Goal: Task Accomplishment & Management: Use online tool/utility

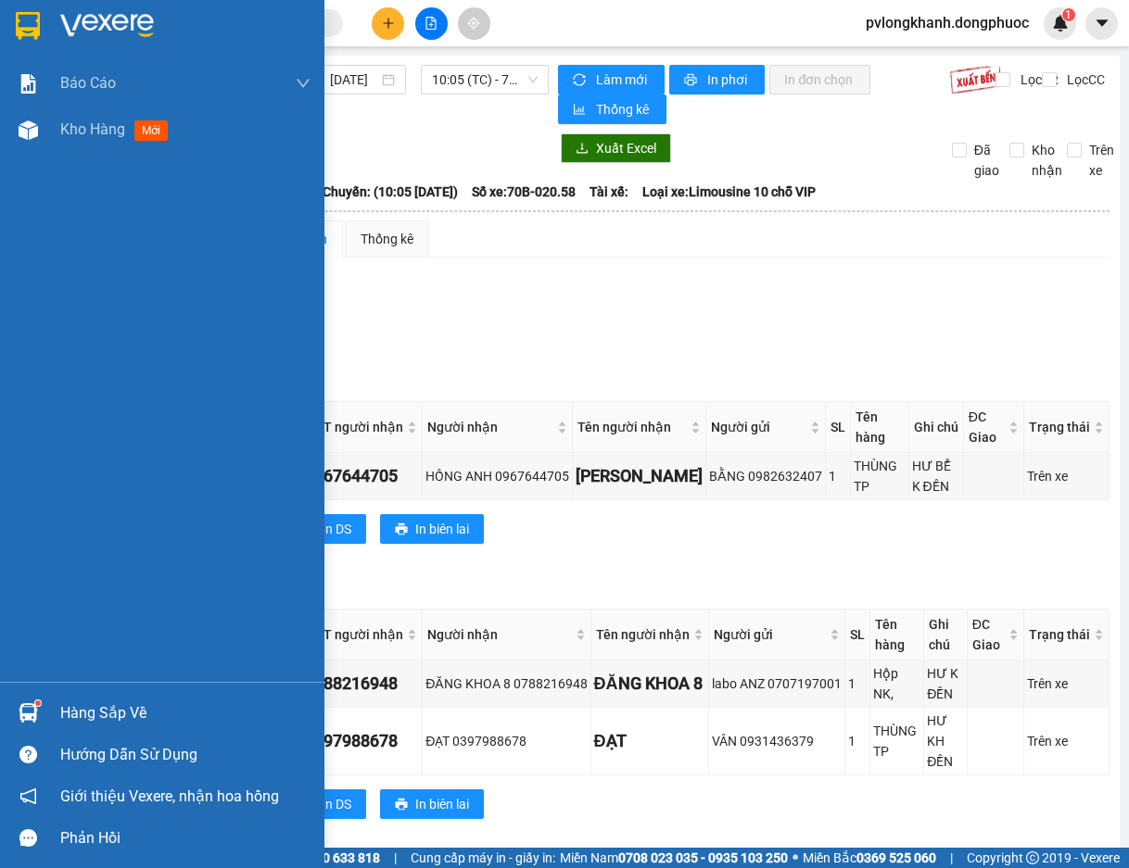
scroll to position [231, 0]
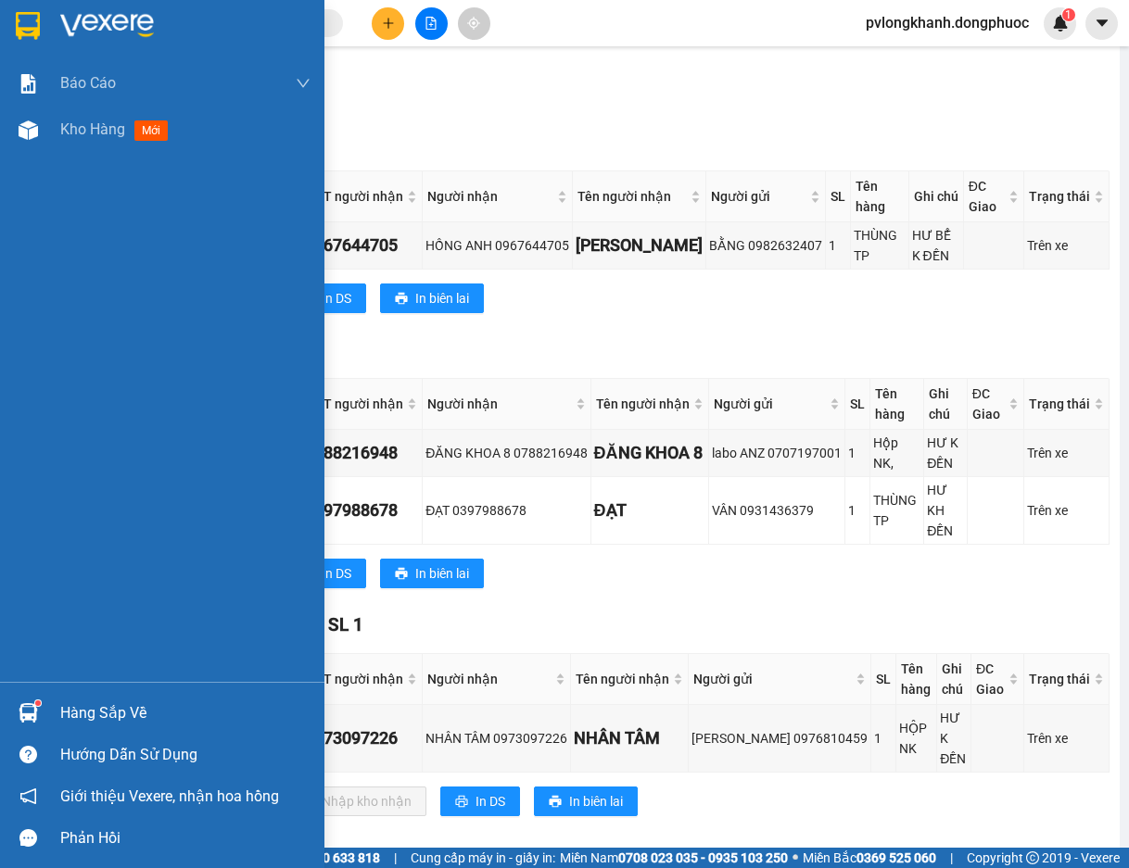
click at [104, 723] on div "Hàng sắp về" at bounding box center [185, 714] width 250 height 28
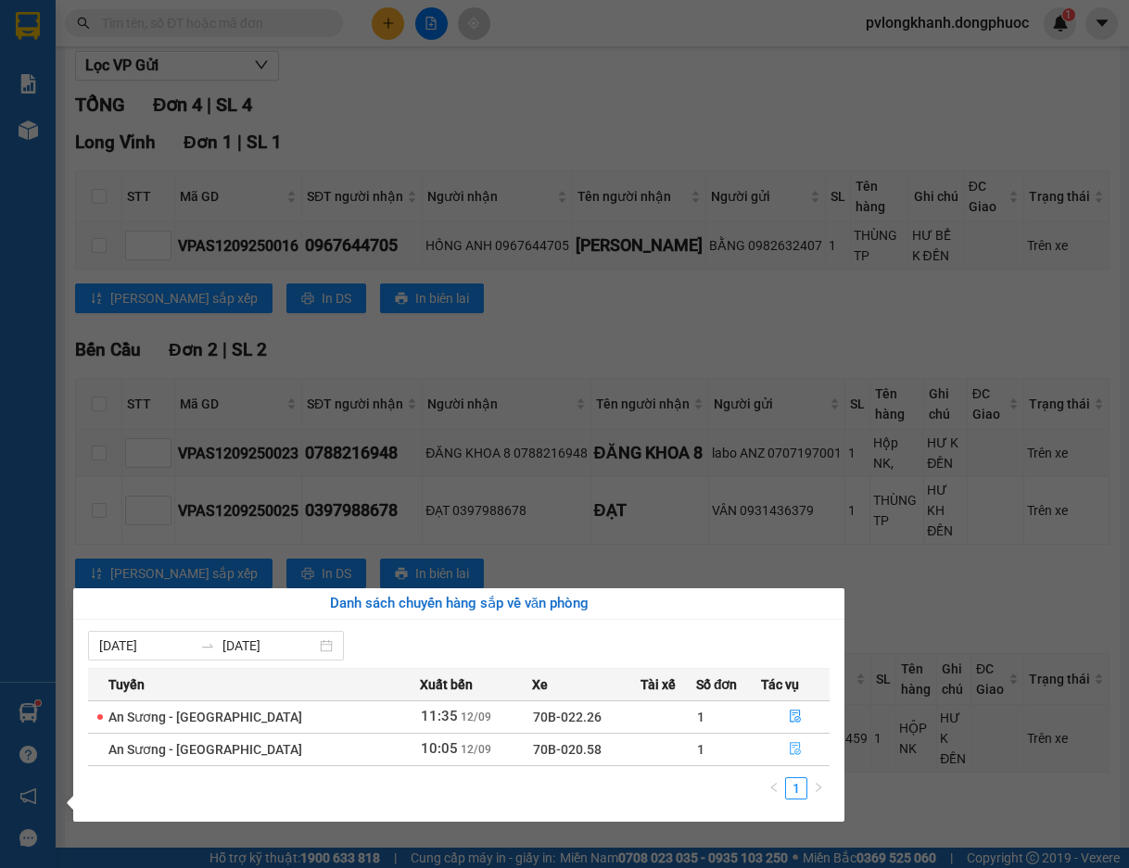
click at [792, 737] on button "button" at bounding box center [795, 750] width 67 height 30
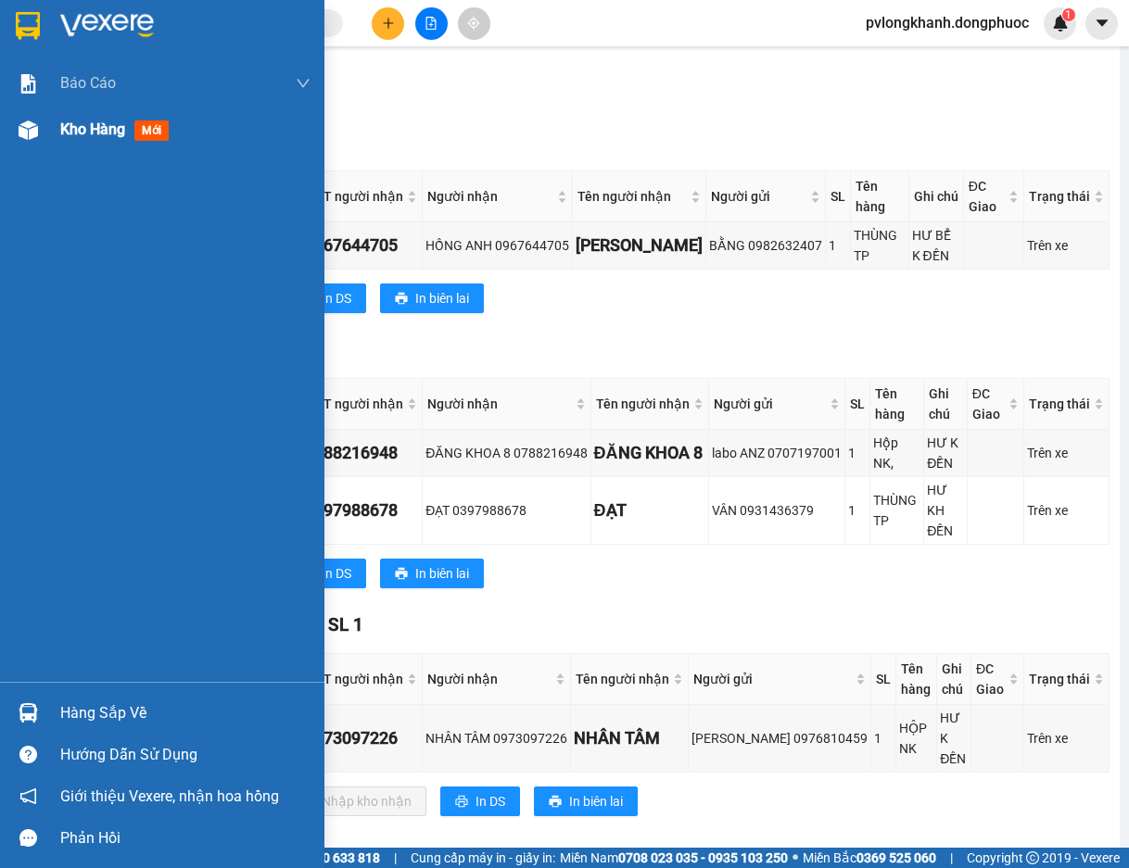
click at [118, 122] on span "Kho hàng" at bounding box center [92, 129] width 65 height 18
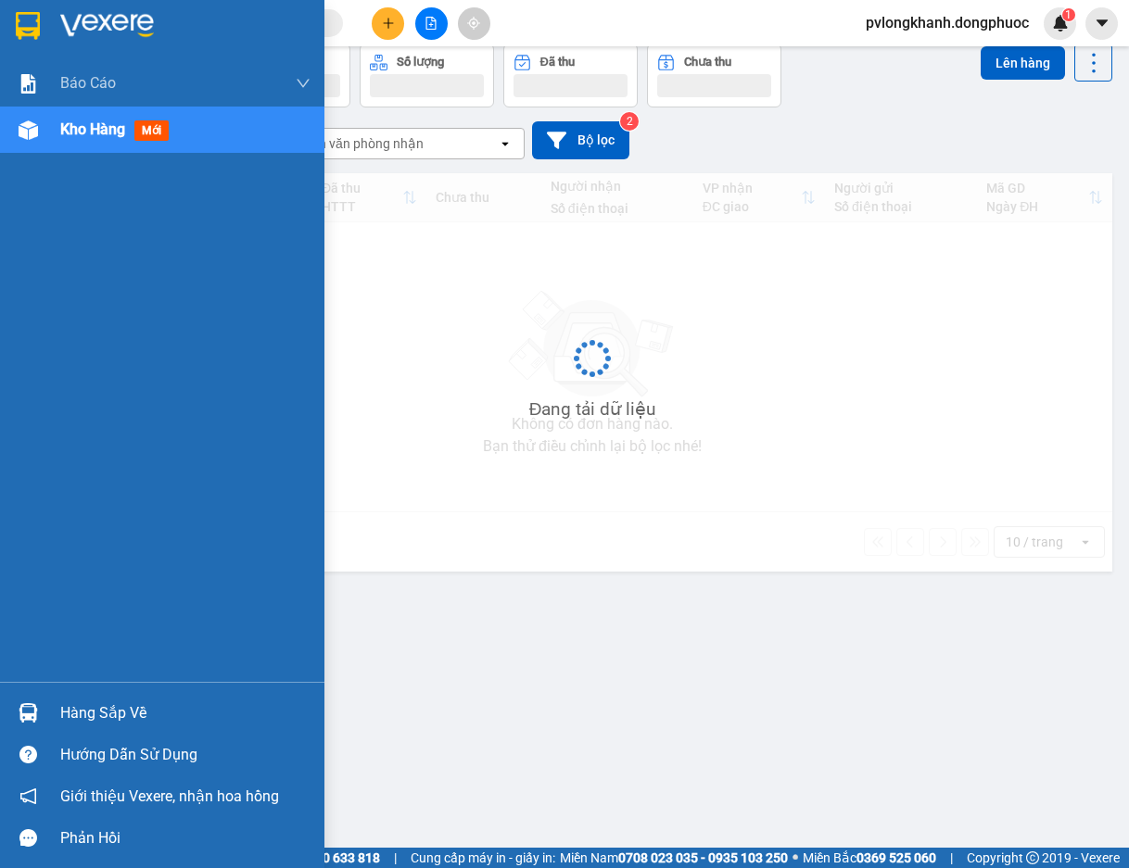
scroll to position [85, 0]
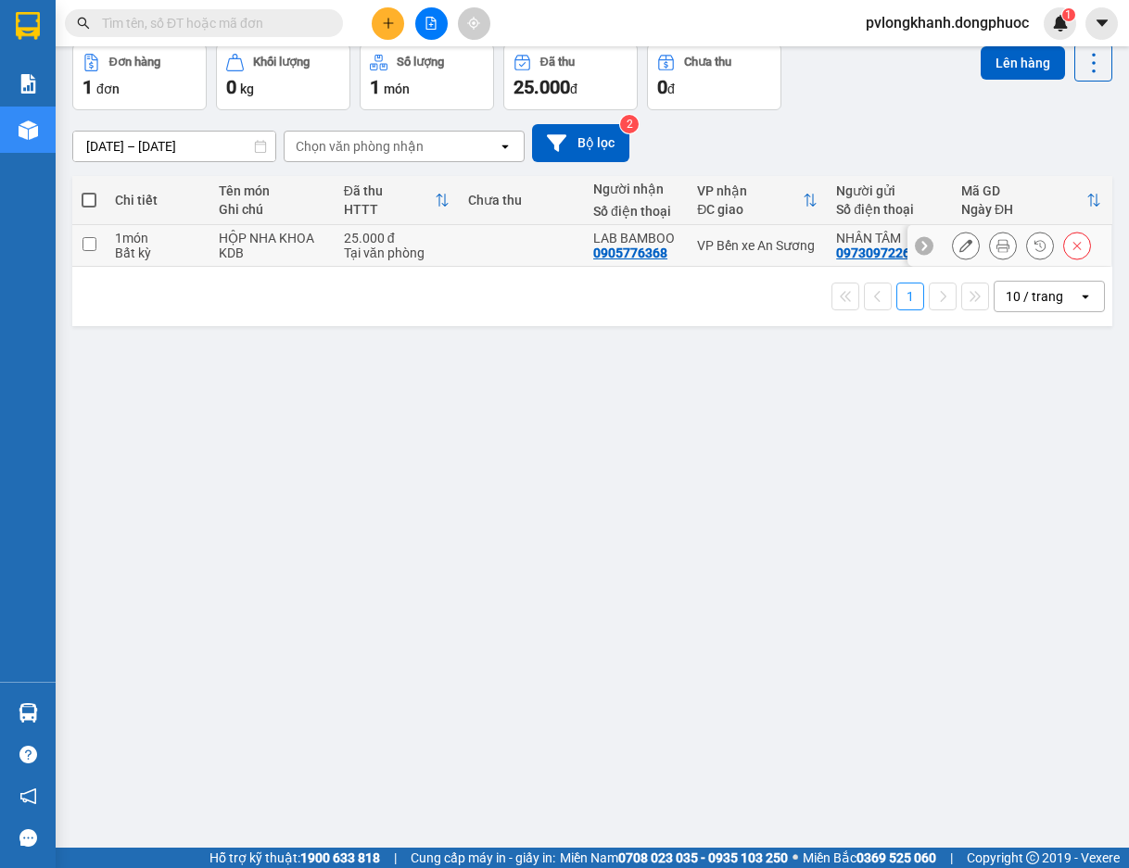
click at [83, 244] on input "checkbox" at bounding box center [89, 244] width 14 height 14
checkbox input "true"
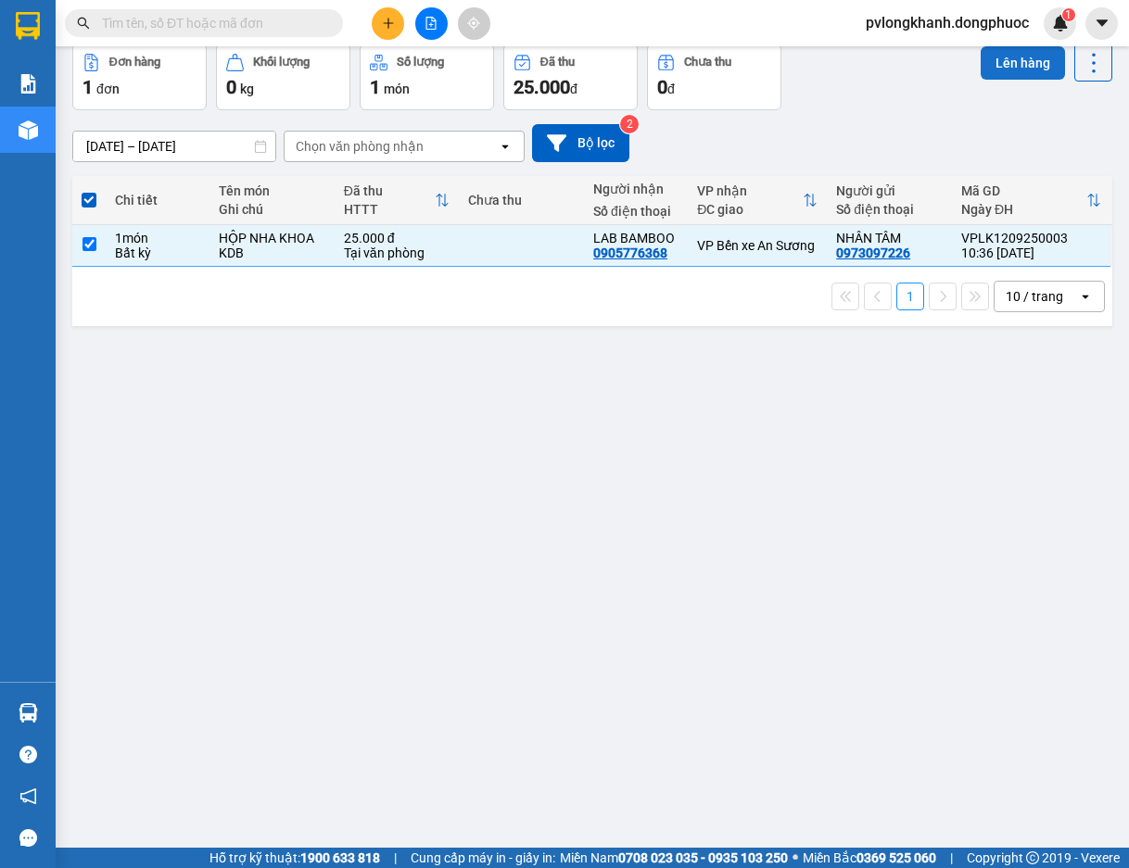
click at [983, 75] on button "Lên hàng" at bounding box center [1023, 62] width 84 height 33
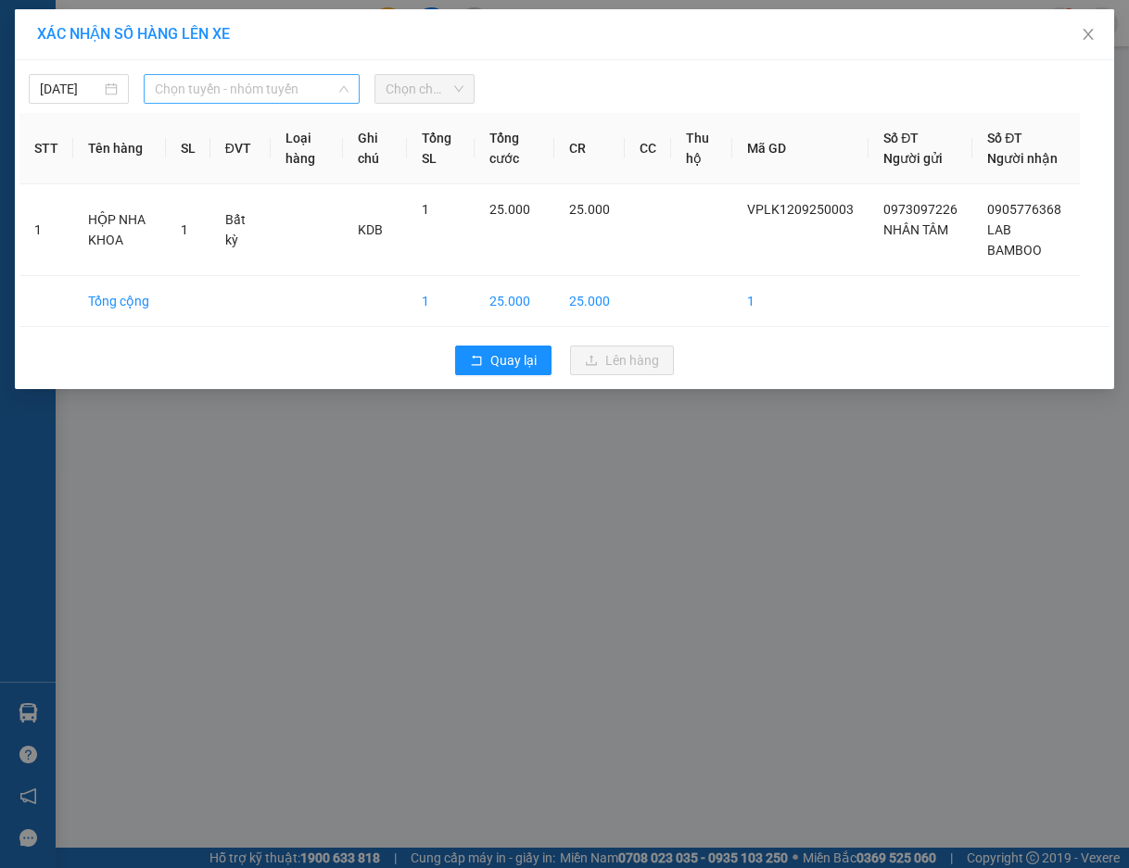
click at [283, 80] on span "Chọn tuyến - nhóm tuyến" at bounding box center [251, 89] width 193 height 28
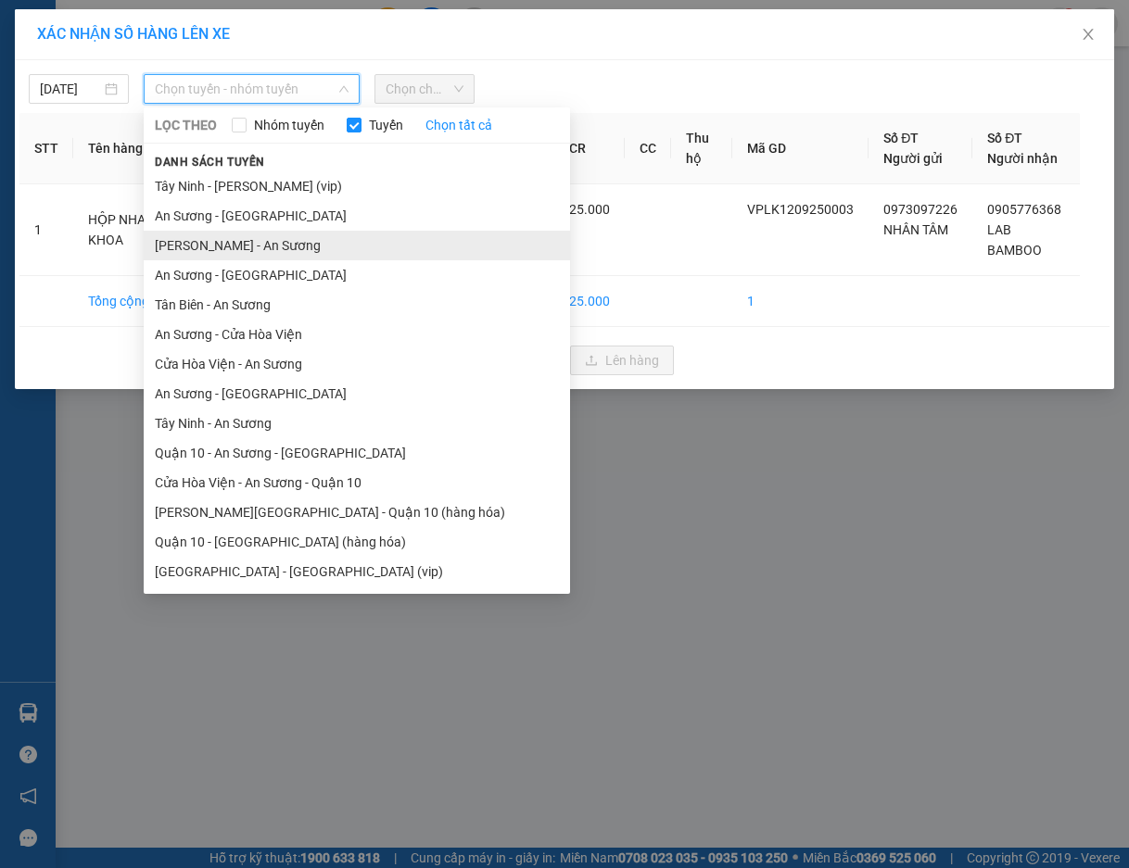
click at [190, 252] on li "[PERSON_NAME] - An Sương" at bounding box center [357, 246] width 426 height 30
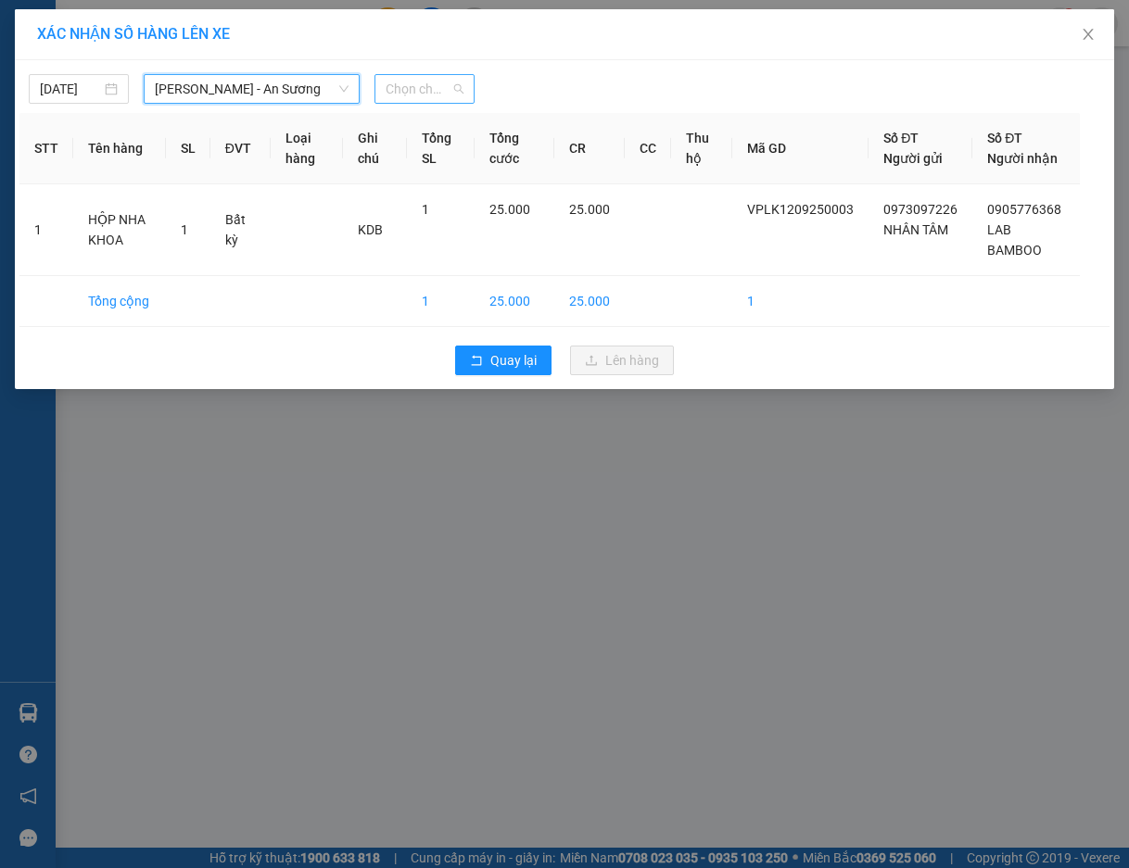
click at [417, 95] on span "Chọn chuyến" at bounding box center [425, 89] width 78 height 28
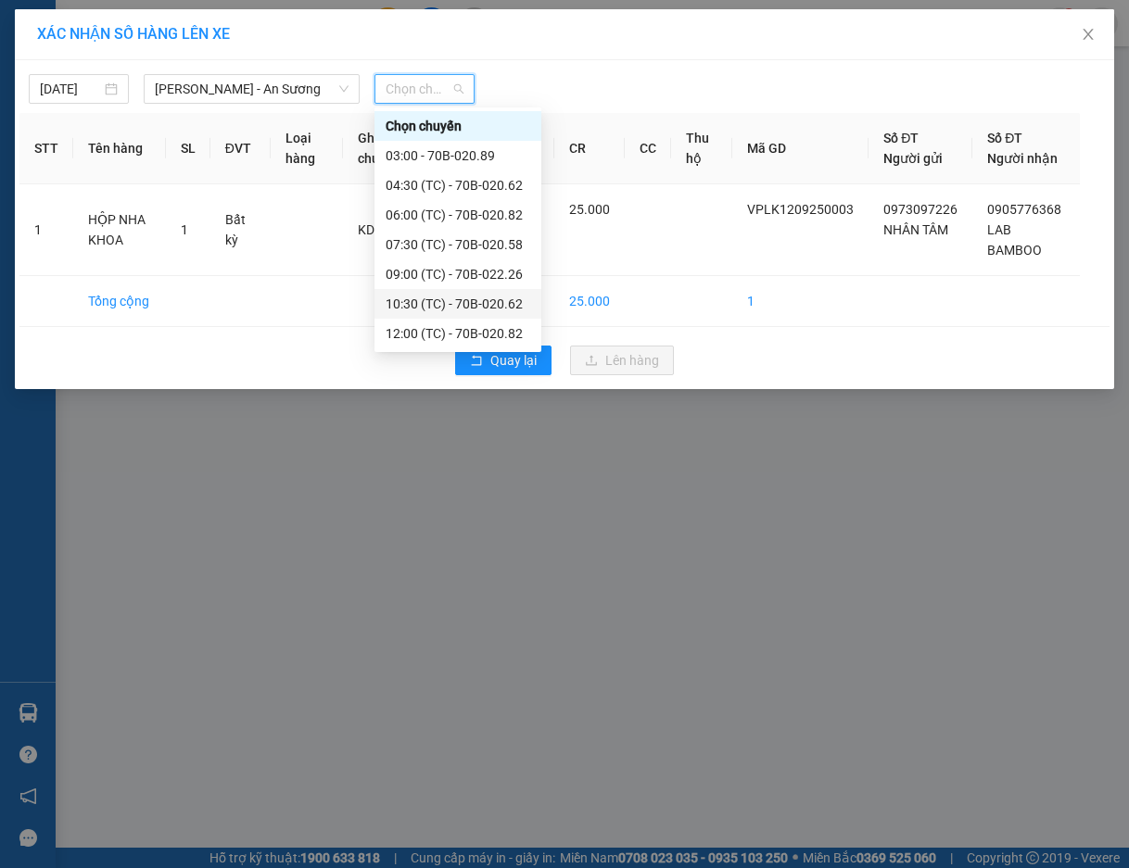
click at [455, 305] on div "10:30 (TC) - 70B-020.62" at bounding box center [458, 304] width 145 height 20
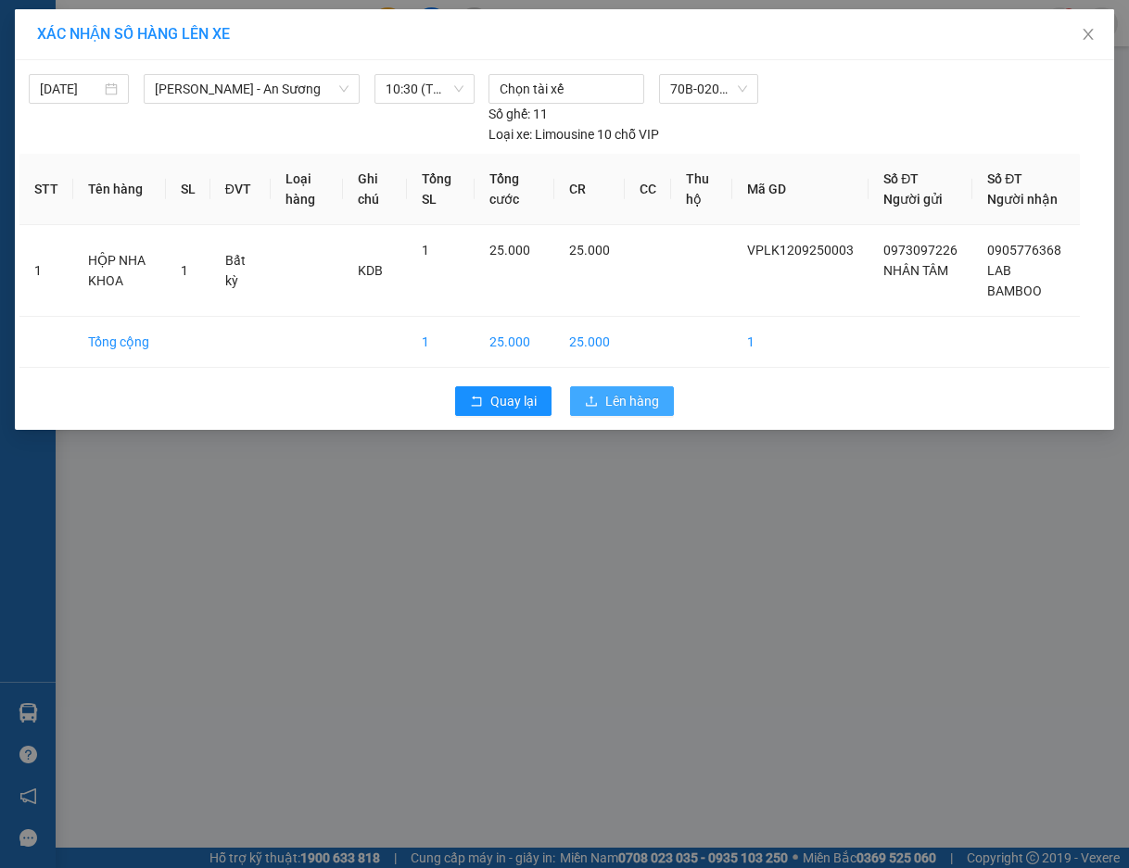
click at [607, 409] on span "Lên hàng" at bounding box center [632, 401] width 54 height 20
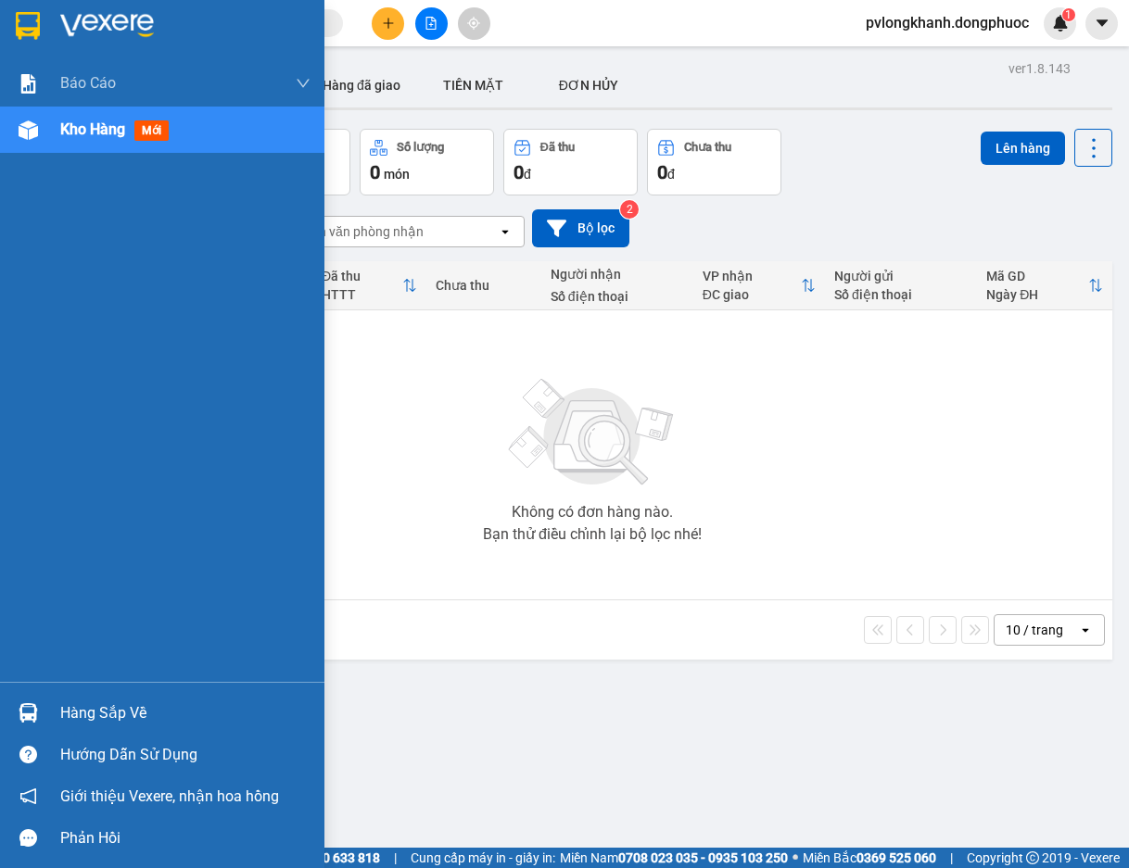
click at [150, 702] on div "Hàng sắp về" at bounding box center [185, 714] width 250 height 28
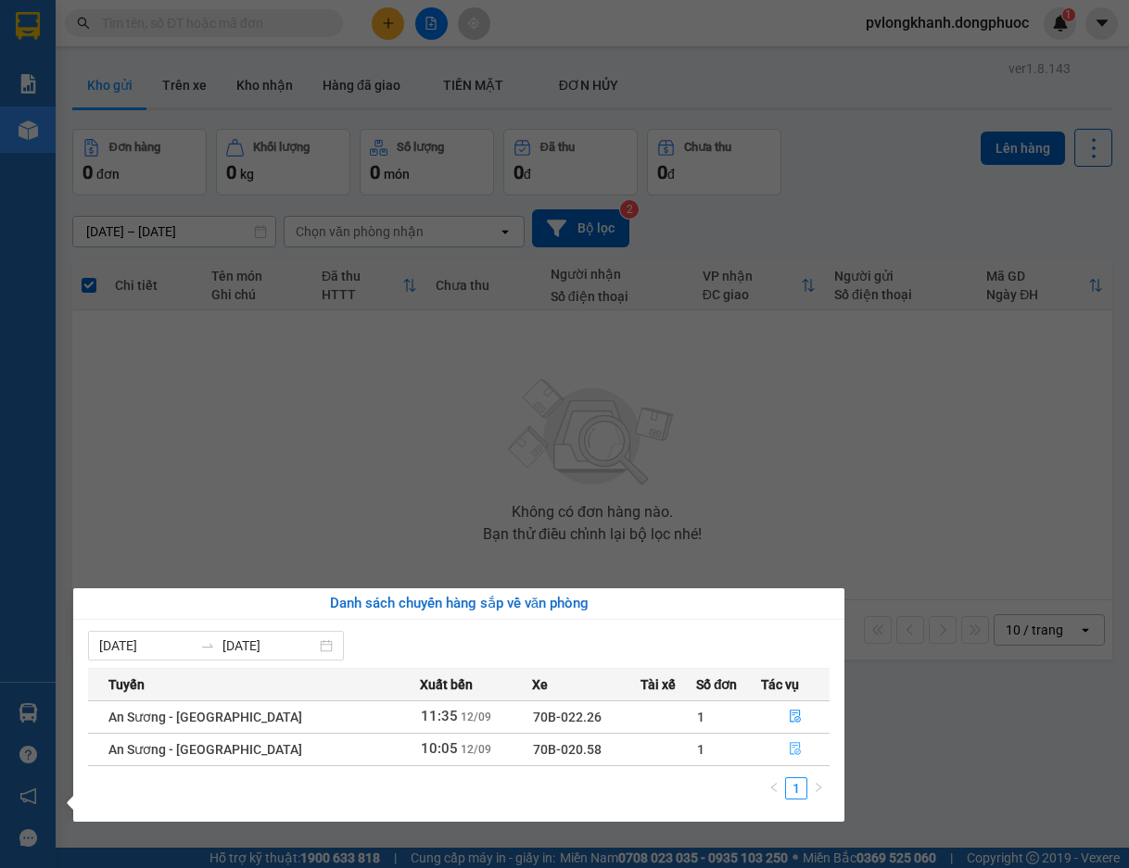
click at [797, 753] on icon "file-done" at bounding box center [795, 748] width 13 height 13
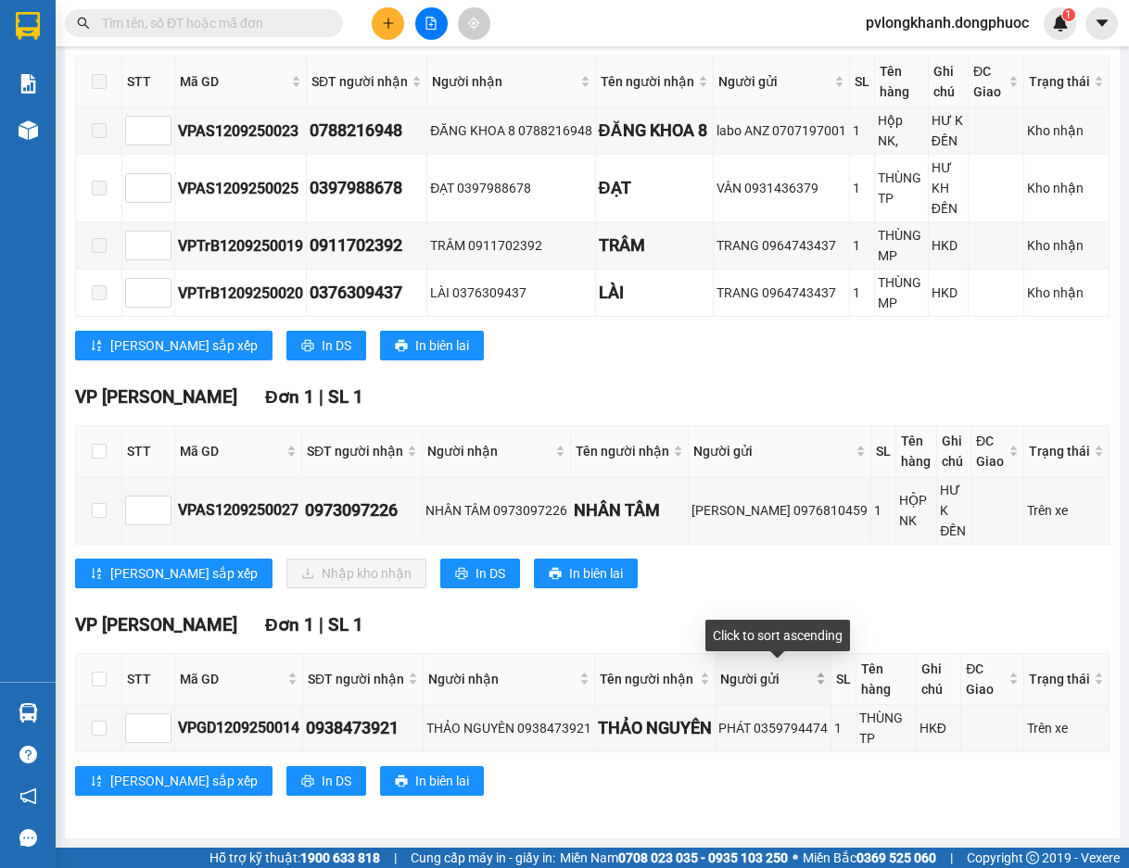
scroll to position [430, 0]
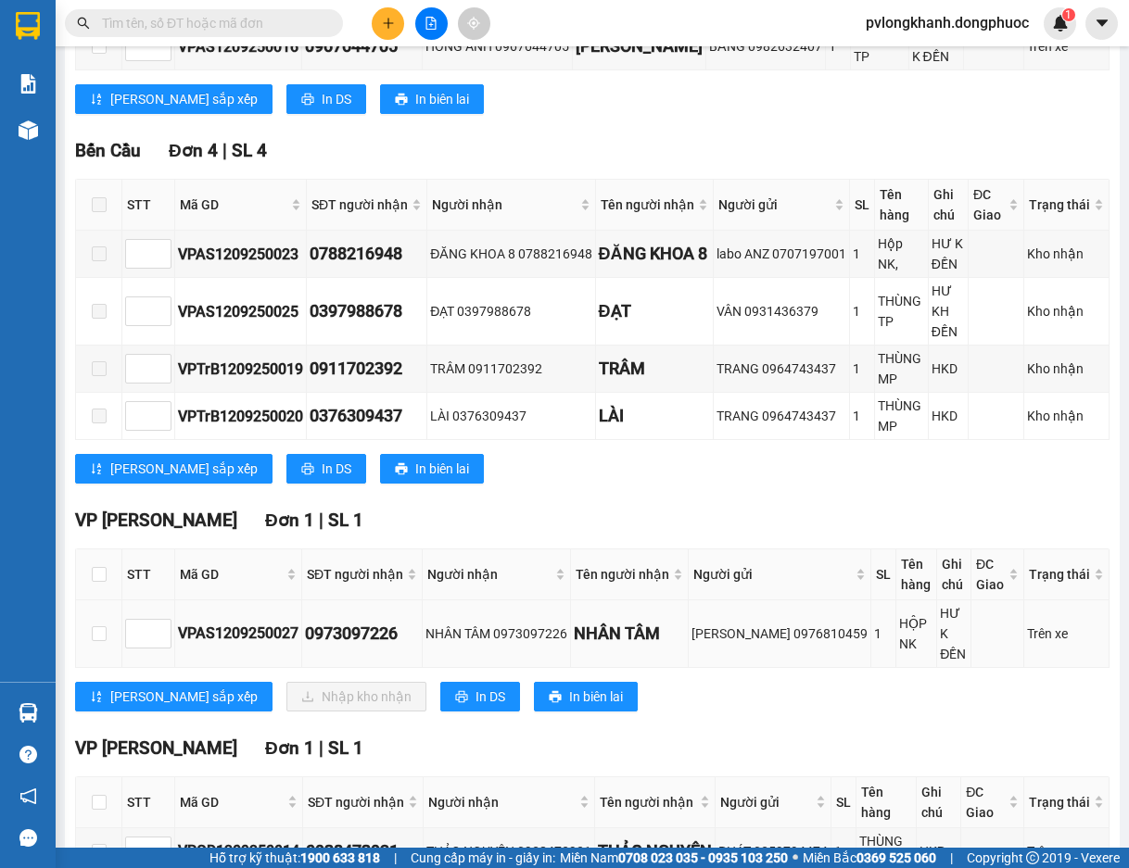
click at [108, 649] on td at bounding box center [99, 635] width 46 height 68
click at [103, 641] on input "checkbox" at bounding box center [99, 634] width 15 height 15
checkbox input "true"
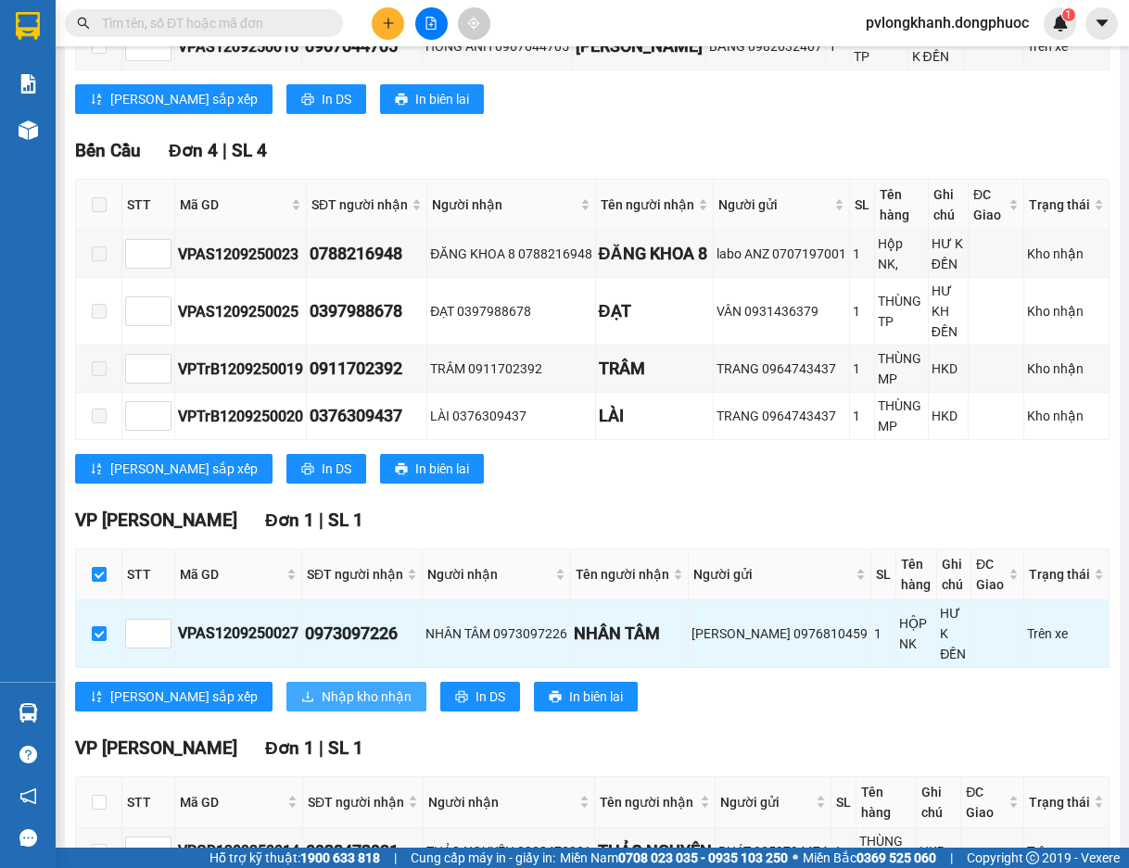
click at [301, 693] on icon "download" at bounding box center [307, 696] width 13 height 13
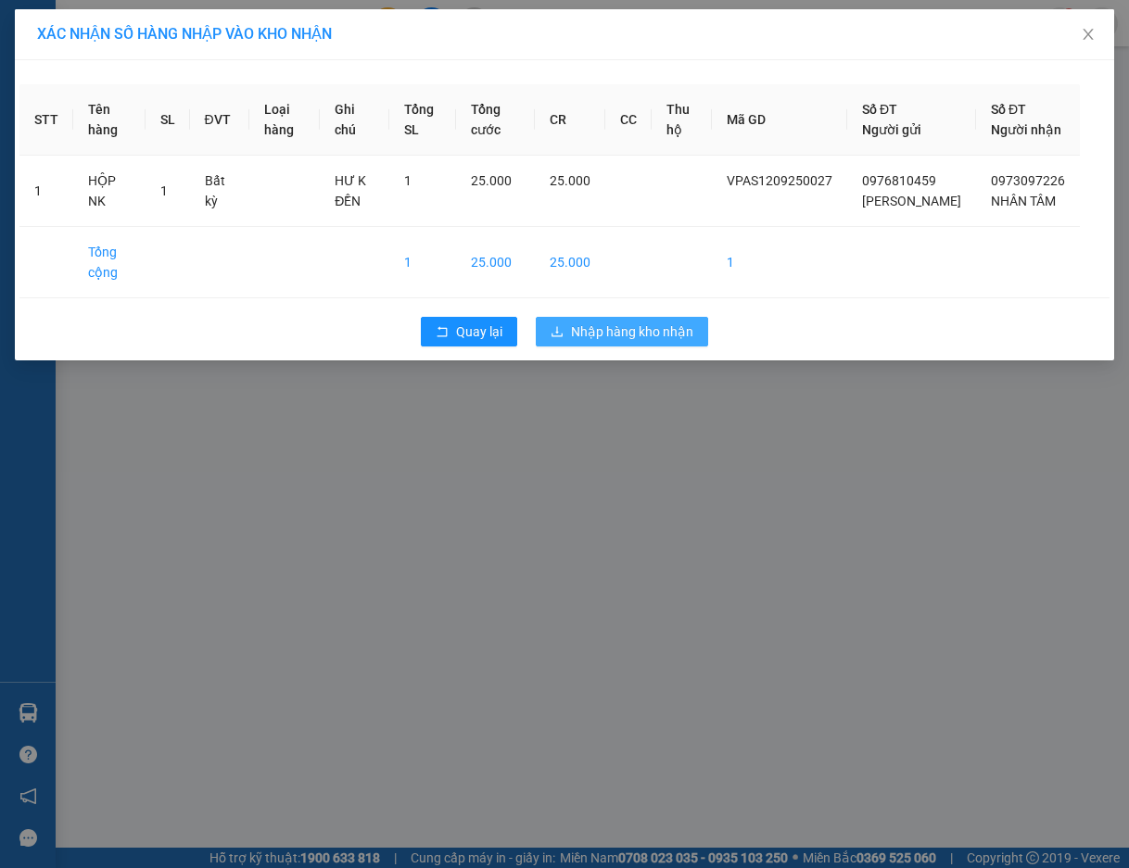
click at [573, 342] on span "Nhập hàng kho nhận" at bounding box center [632, 332] width 122 height 20
